Goal: Check status: Check status

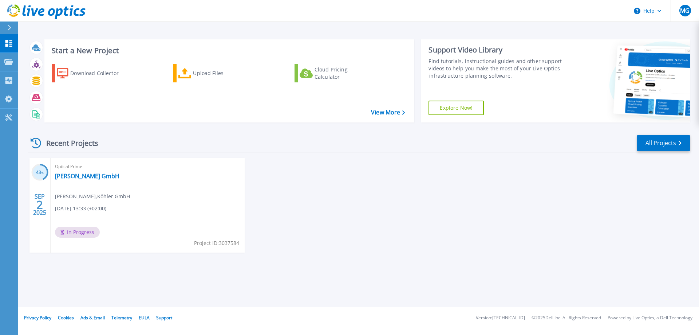
click at [86, 234] on span "In Progress" at bounding box center [77, 232] width 45 height 11
click at [72, 177] on link "[PERSON_NAME] GmbH" at bounding box center [87, 175] width 64 height 7
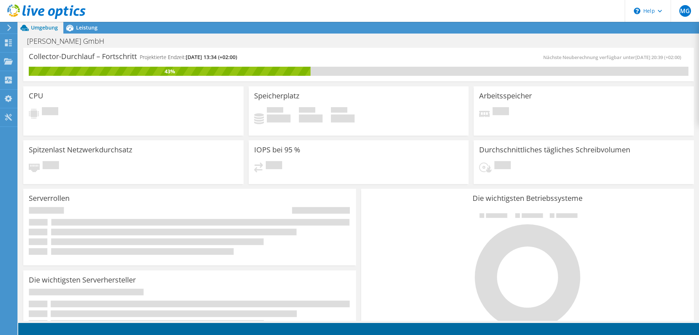
click at [179, 70] on div "43%" at bounding box center [170, 71] width 282 height 8
click at [417, 226] on div at bounding box center [528, 270] width 322 height 123
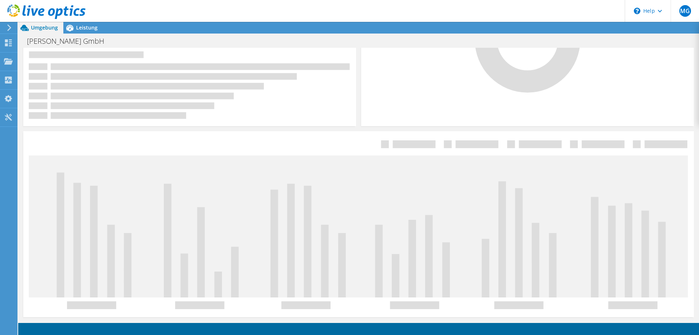
click at [276, 210] on icon at bounding box center [362, 234] width 610 height 125
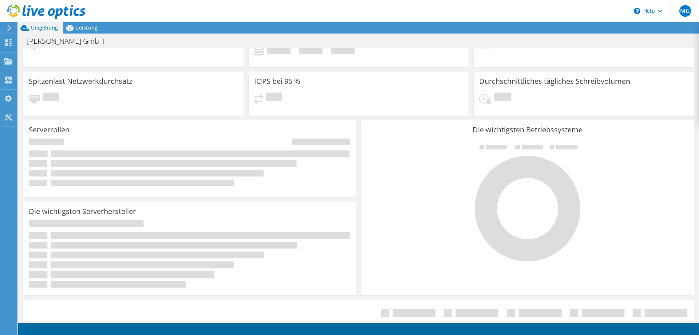
scroll to position [0, 0]
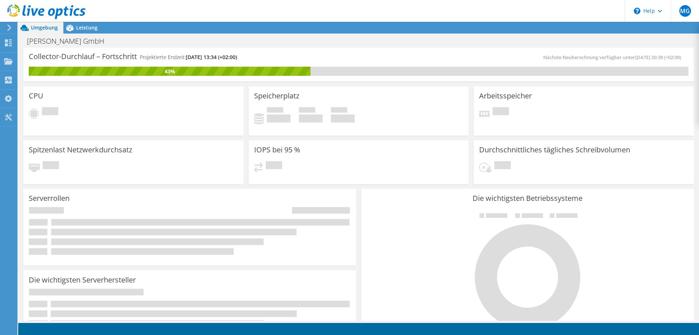
click at [48, 115] on span "Ausstehend" at bounding box center [50, 112] width 16 height 10
click at [77, 8] on icon at bounding box center [46, 11] width 78 height 15
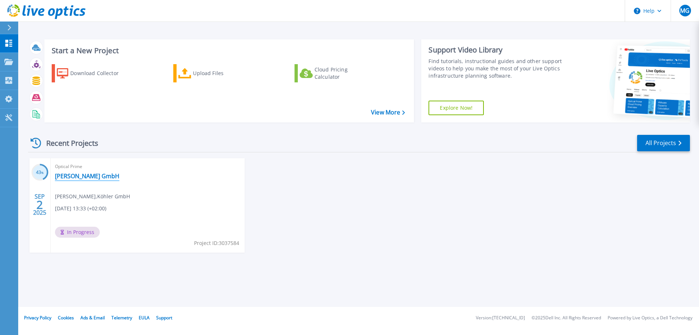
click at [69, 176] on link "[PERSON_NAME] GmbH" at bounding box center [87, 175] width 64 height 7
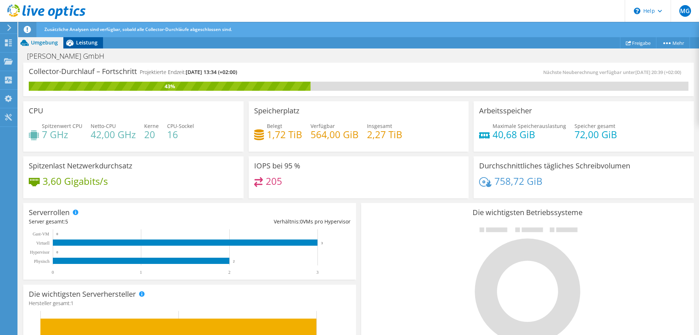
click at [72, 43] on icon at bounding box center [69, 43] width 7 height 7
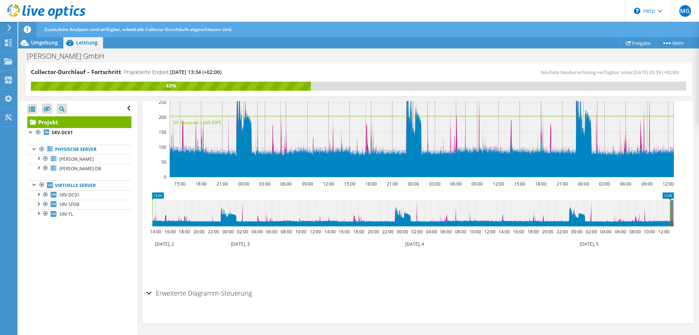
scroll to position [220, 0]
click at [149, 292] on div "Erweiterte Diagramm-Steuerung" at bounding box center [417, 293] width 543 height 16
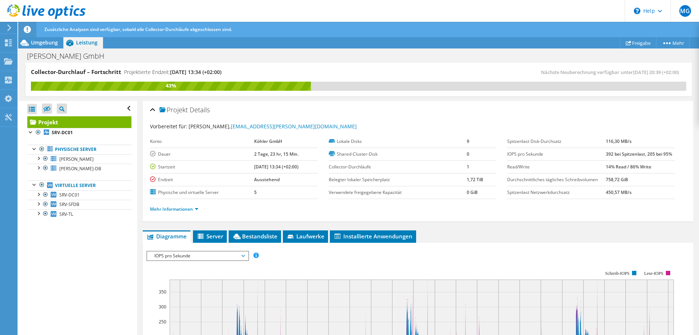
scroll to position [0, 0]
click at [50, 42] on span "Umgebung" at bounding box center [44, 42] width 27 height 7
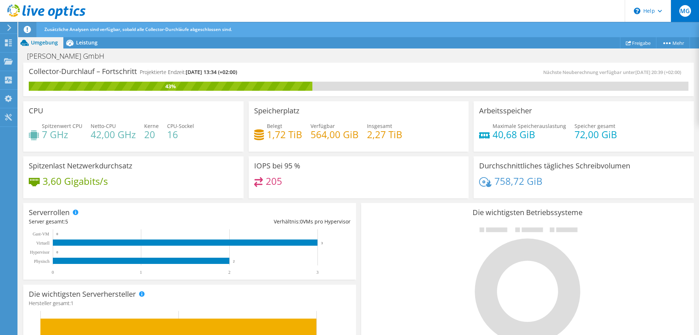
click at [685, 12] on span "MG" at bounding box center [686, 11] width 12 height 12
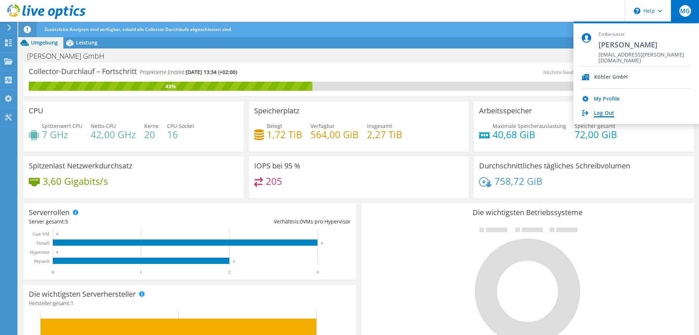
click at [601, 115] on link "Log Out" at bounding box center [604, 113] width 20 height 7
